Goal: Information Seeking & Learning: Learn about a topic

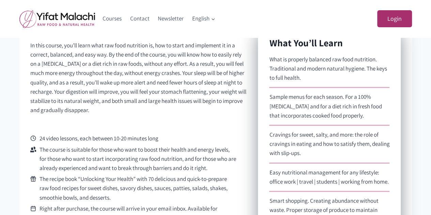
scroll to position [204, 0]
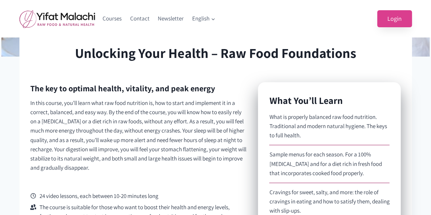
click at [392, 23] on link "Login" at bounding box center [394, 18] width 35 height 17
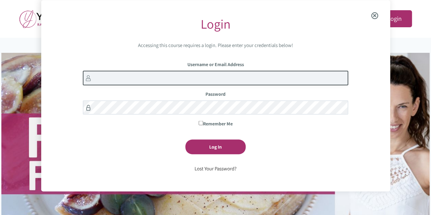
click at [170, 85] on input "Username or Email Address" at bounding box center [216, 78] width 266 height 15
type input "jenna.burkman1@gmail.com"
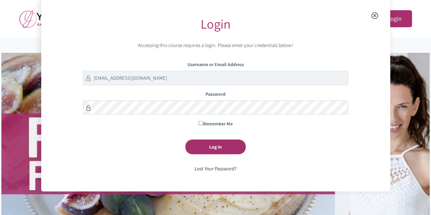
click at [199, 121] on input "Remember Me" at bounding box center [201, 123] width 4 height 4
checkbox input "true"
click at [209, 146] on input "Log In" at bounding box center [215, 146] width 60 height 15
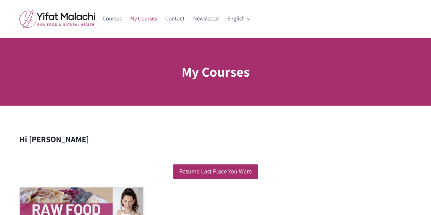
scroll to position [34, 0]
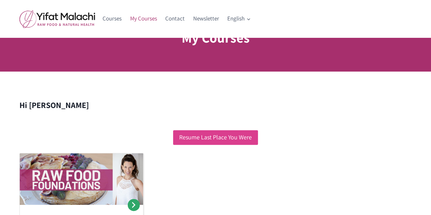
click at [211, 137] on link "Resume Last Place You Were" at bounding box center [215, 137] width 85 height 15
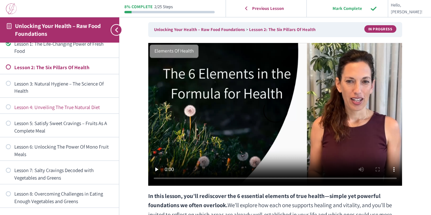
scroll to position [34, 0]
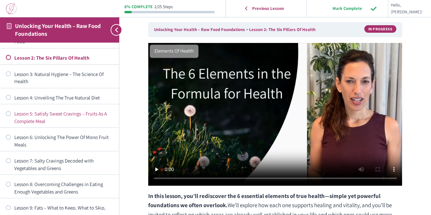
click at [27, 113] on div "Lesson 5: Satisfy Sweet Cravings – Fruits As A Complete Meal" at bounding box center [63, 117] width 99 height 15
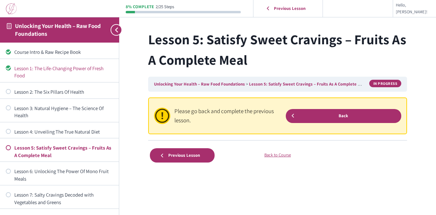
click at [50, 70] on div "Lesson 1: The Life-Changing Power of Fresh Food" at bounding box center [63, 72] width 99 height 15
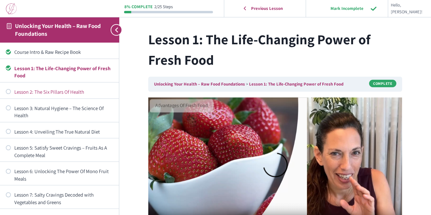
click at [18, 90] on div "Lesson 2: The Six Pillars Of Health" at bounding box center [63, 91] width 99 height 7
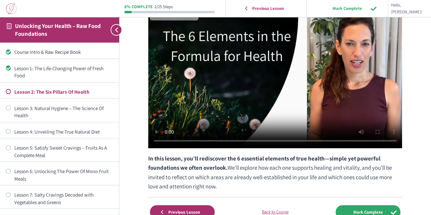
scroll to position [78, 0]
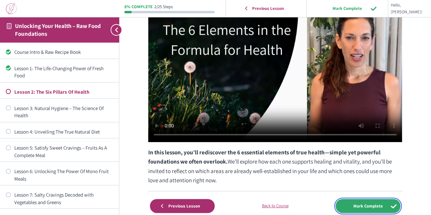
click at [342, 203] on input "Mark Complete" at bounding box center [368, 206] width 65 height 14
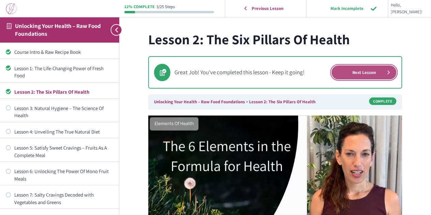
click at [358, 72] on link "Next Lesson" at bounding box center [364, 72] width 65 height 14
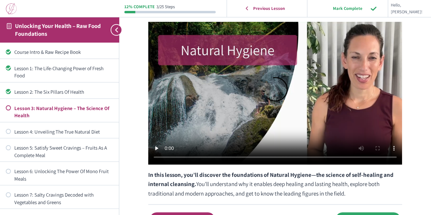
scroll to position [102, 0]
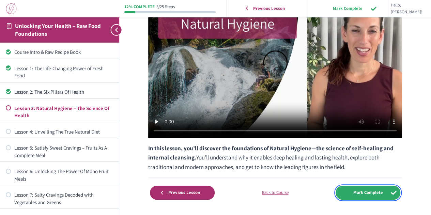
click at [363, 196] on input "Mark Complete" at bounding box center [368, 193] width 65 height 14
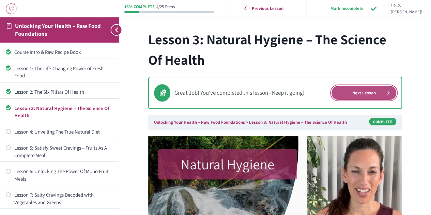
click at [365, 94] on link "Next Lesson" at bounding box center [364, 93] width 65 height 14
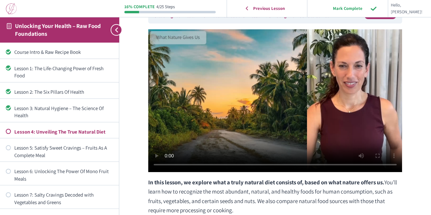
scroll to position [34, 0]
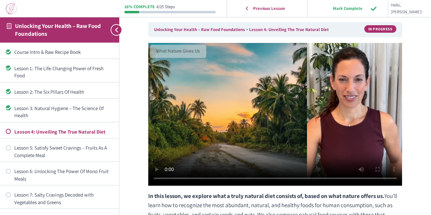
drag, startPoint x: 189, startPoint y: 121, endPoint x: 165, endPoint y: 106, distance: 28.5
click at [165, 106] on video at bounding box center [275, 114] width 254 height 143
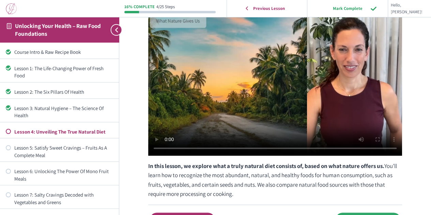
scroll to position [102, 0]
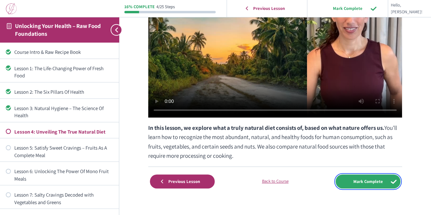
click at [358, 182] on input "Mark Complete" at bounding box center [368, 182] width 65 height 14
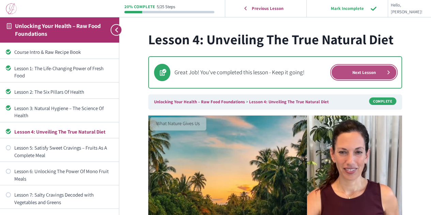
click at [354, 71] on link "Next Lesson" at bounding box center [364, 72] width 65 height 14
